Goal: Information Seeking & Learning: Find specific page/section

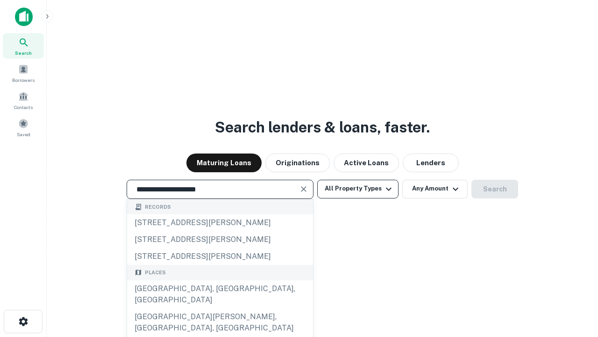
click at [358, 188] on button "All Property Types" at bounding box center [357, 189] width 81 height 19
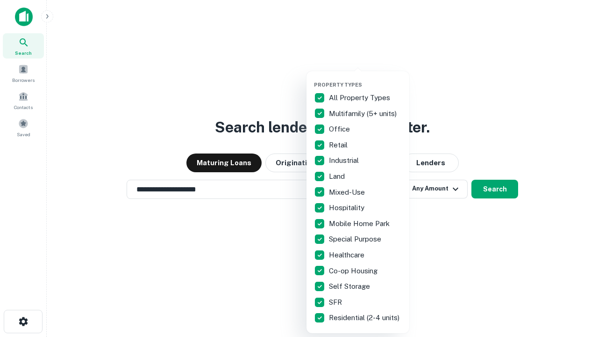
type input "**********"
click at [366, 79] on button "button" at bounding box center [365, 79] width 103 height 0
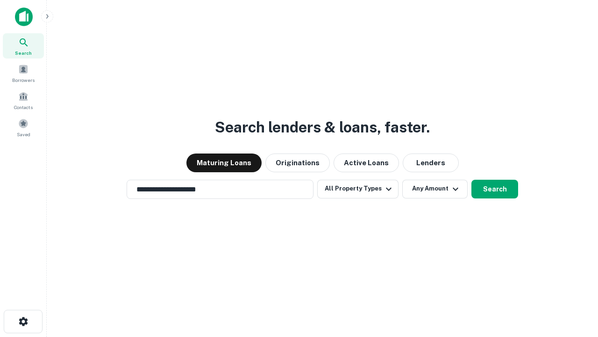
scroll to position [6, 113]
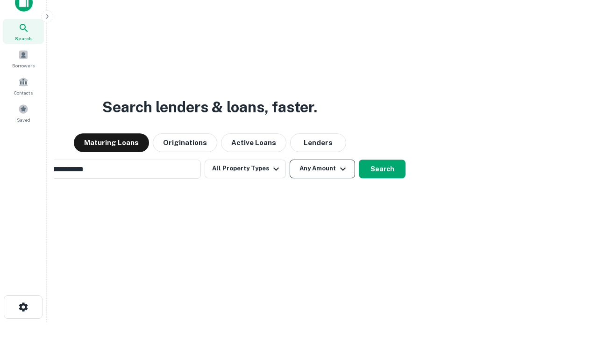
click at [290, 159] on button "Any Amount" at bounding box center [322, 168] width 65 height 19
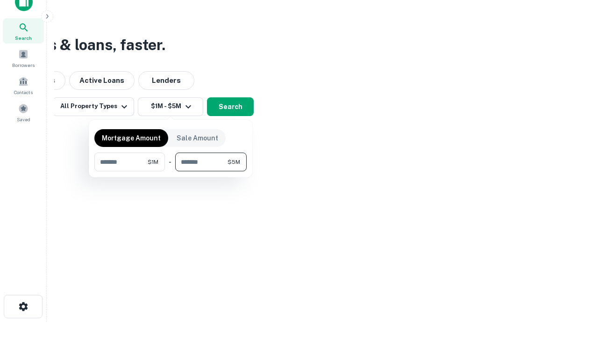
type input "*******"
click at [171, 171] on button "button" at bounding box center [170, 171] width 152 height 0
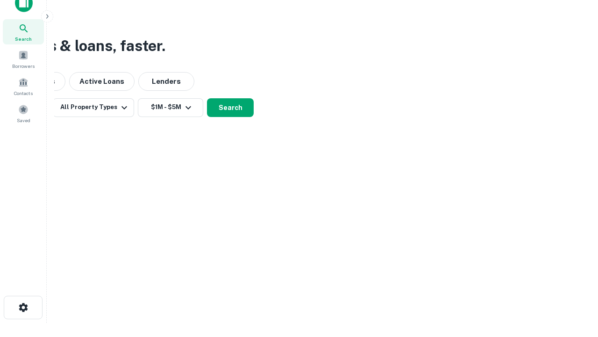
scroll to position [6, 173]
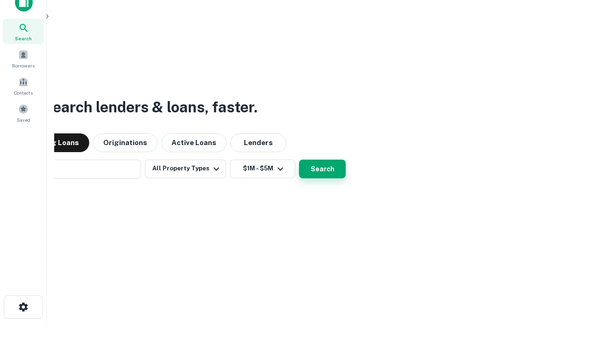
click at [299, 159] on button "Search" at bounding box center [322, 168] width 47 height 19
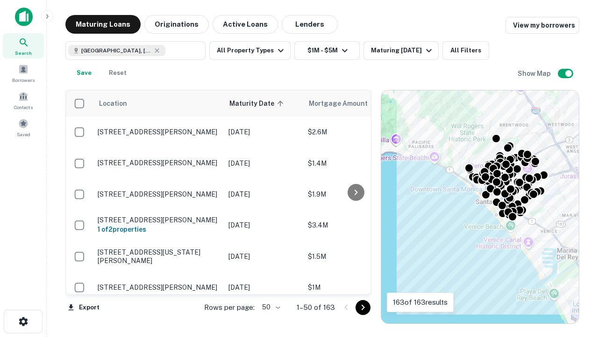
click at [270, 307] on body "Search Borrowers Contacts Saved Maturing Loans Originations Active Loans Lender…" at bounding box center [299, 168] width 598 height 337
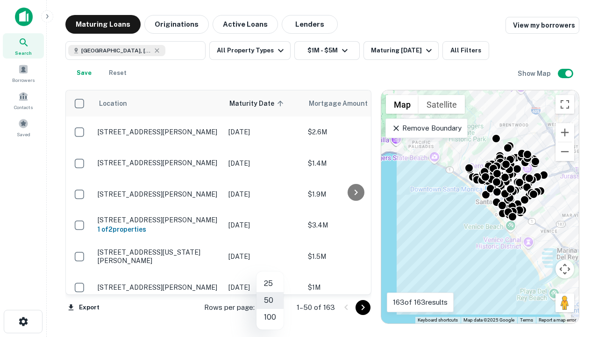
click at [270, 283] on li "25" at bounding box center [270, 283] width 27 height 17
